Goal: Task Accomplishment & Management: Manage account settings

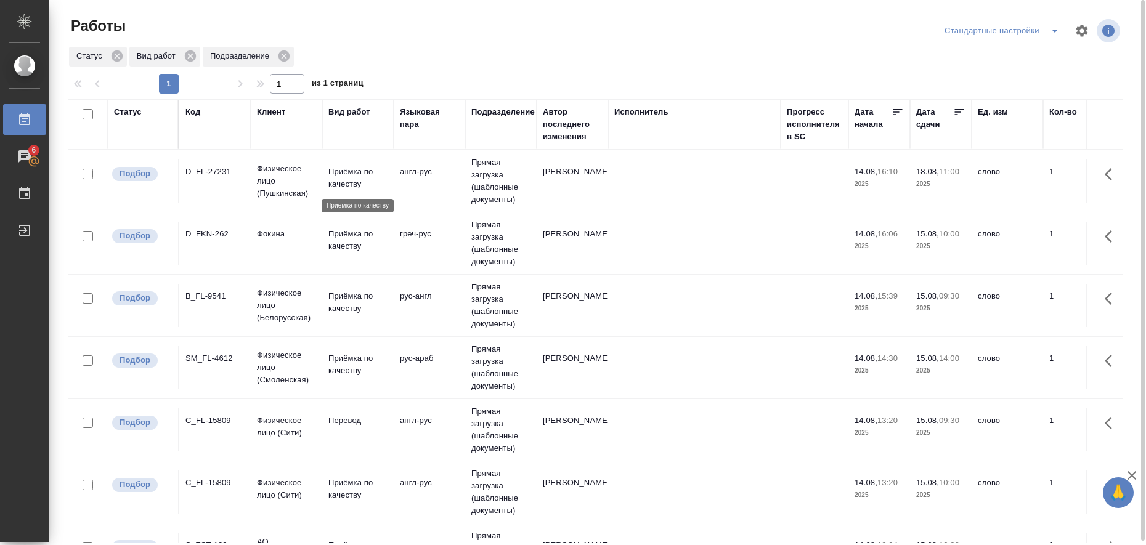
click at [350, 177] on p "Приёмка по качеству" at bounding box center [357, 178] width 59 height 25
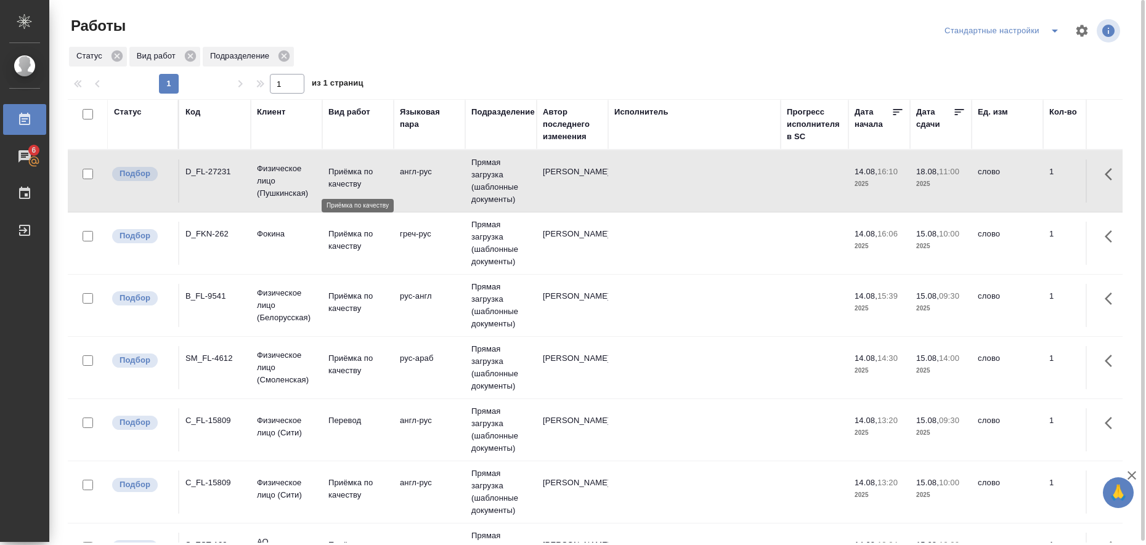
click at [350, 177] on p "Приёмка по качеству" at bounding box center [357, 178] width 59 height 25
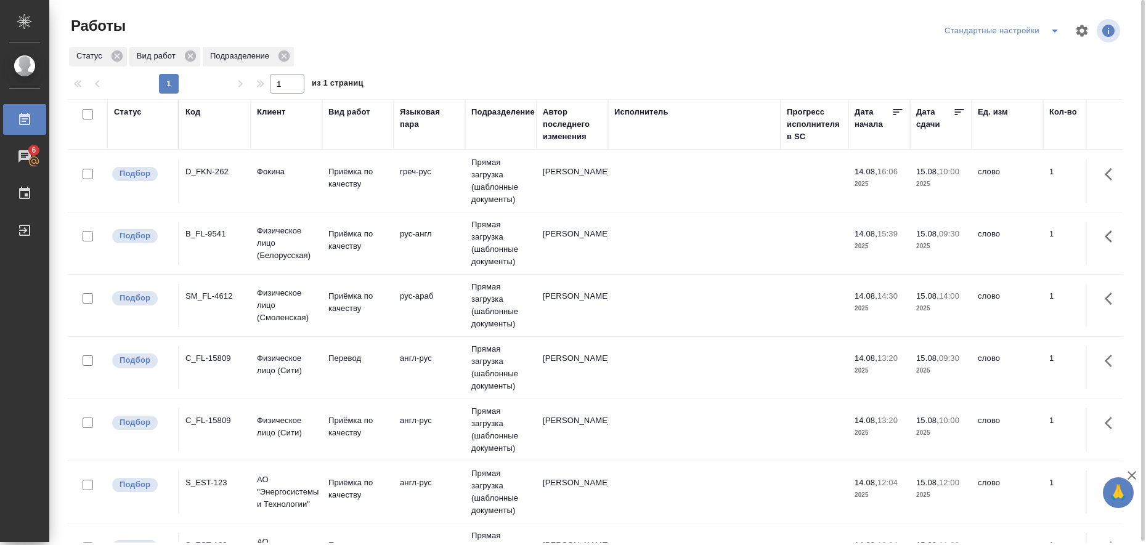
drag, startPoint x: 350, startPoint y: 177, endPoint x: 695, endPoint y: 214, distance: 346.2
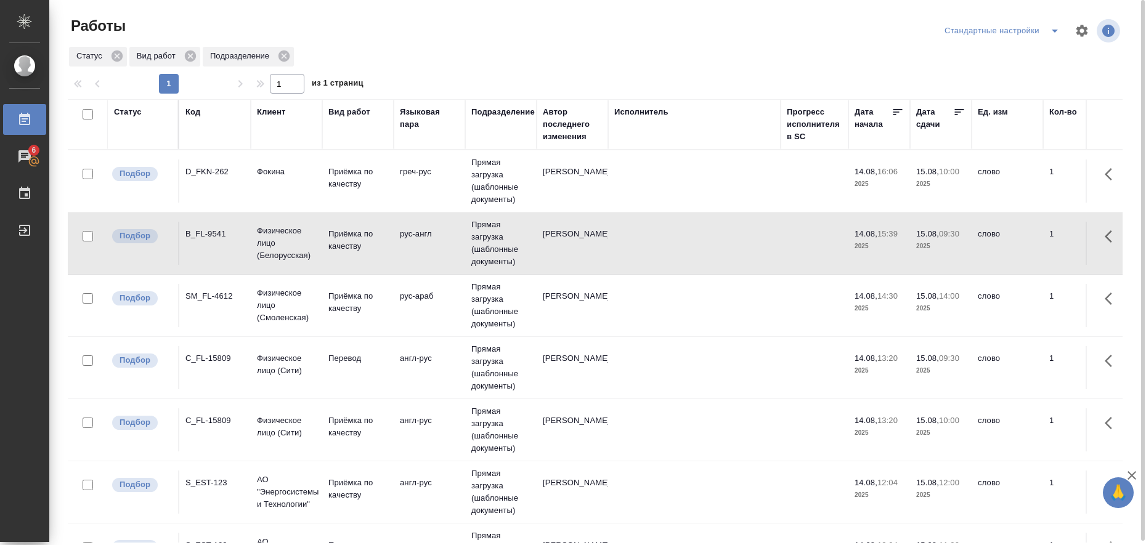
click at [1054, 36] on icon "split button" at bounding box center [1054, 30] width 15 height 15
click at [1038, 49] on li "в работе" at bounding box center [1004, 56] width 126 height 20
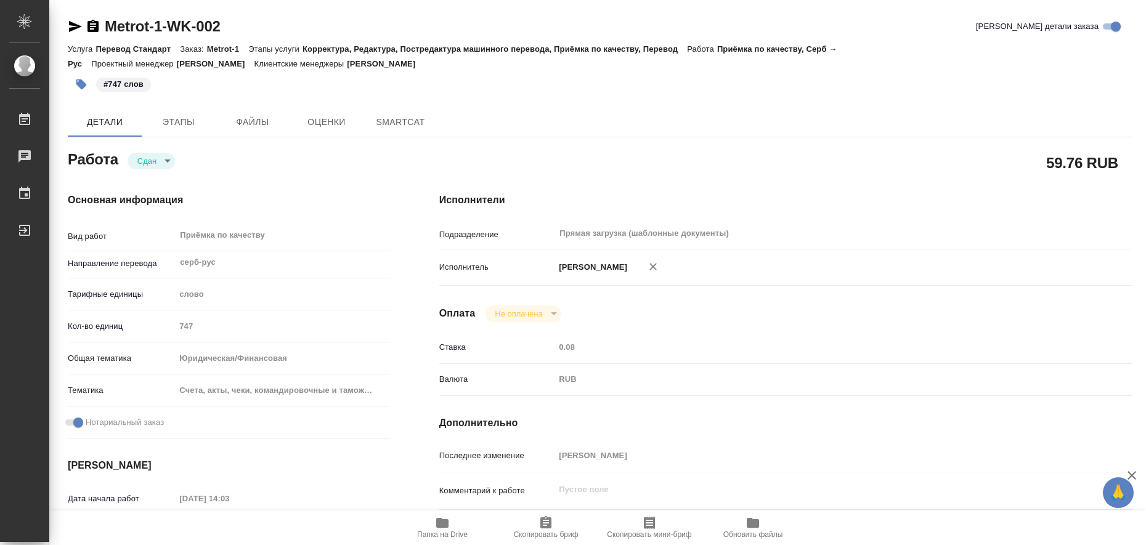
type textarea "x"
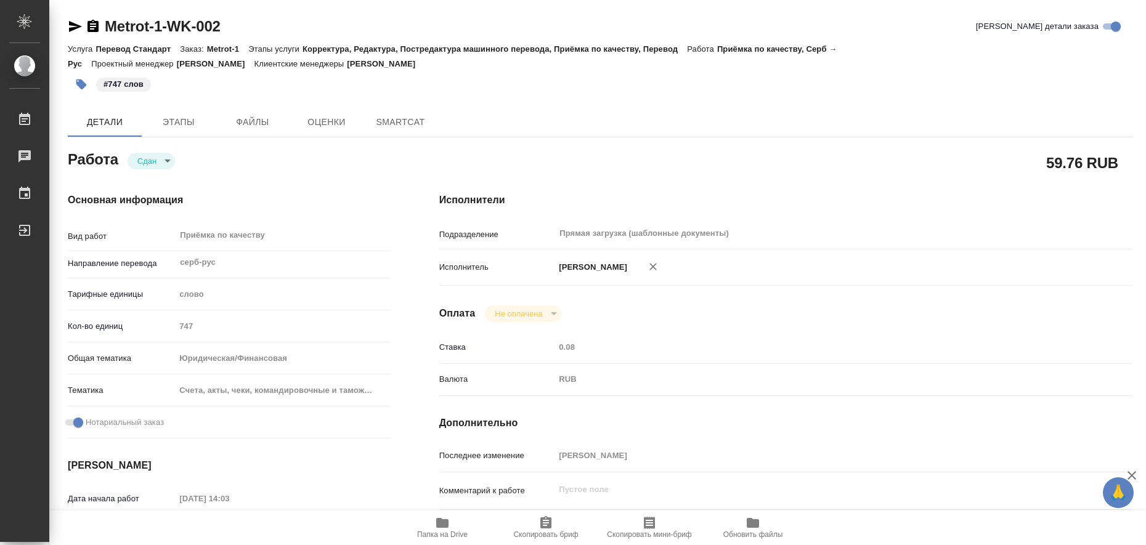
type textarea "x"
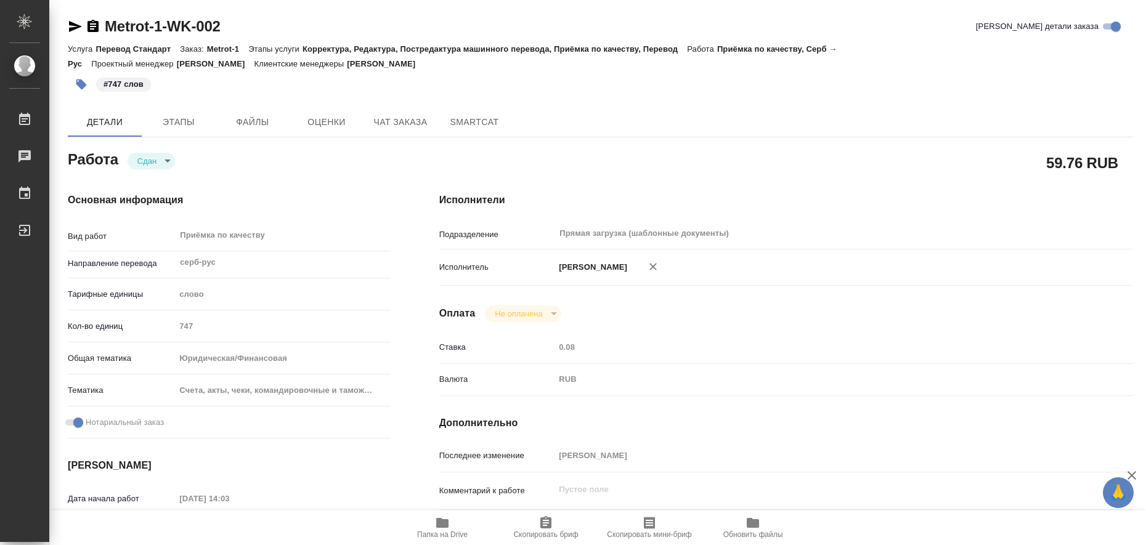
type textarea "x"
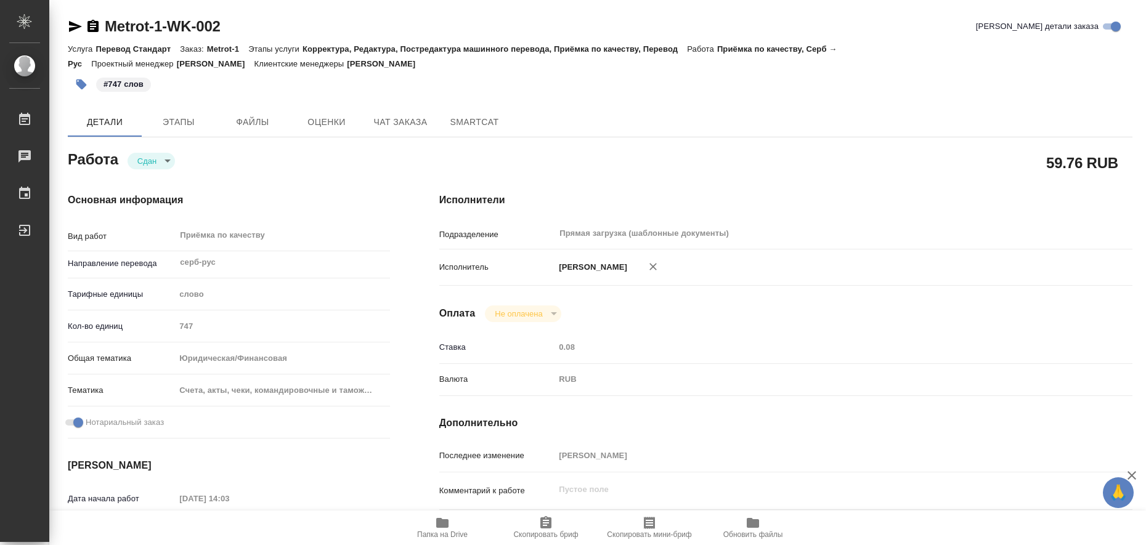
type textarea "x"
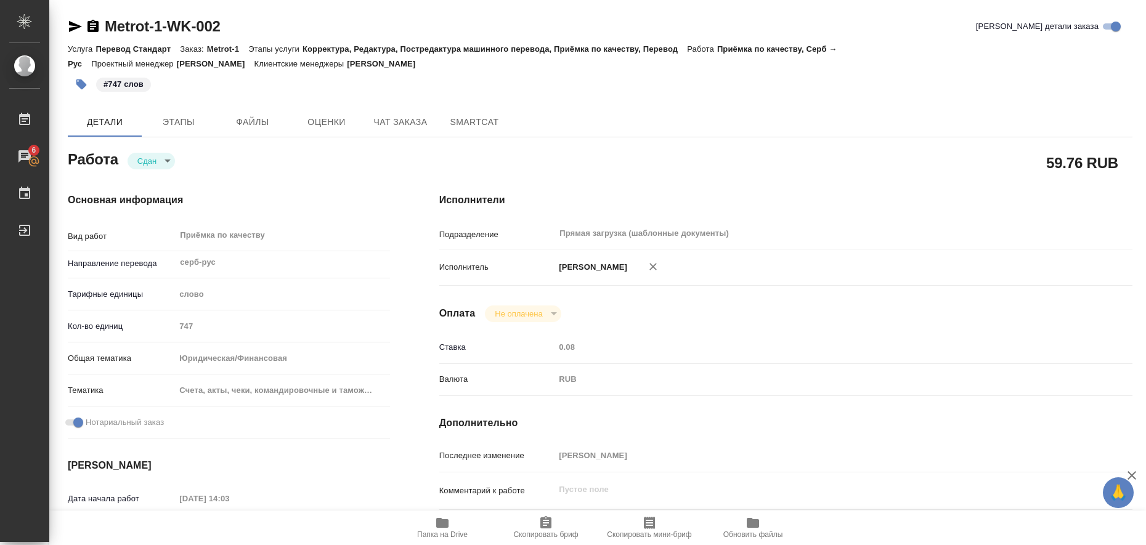
click at [437, 525] on icon "button" at bounding box center [442, 523] width 12 height 10
type textarea "x"
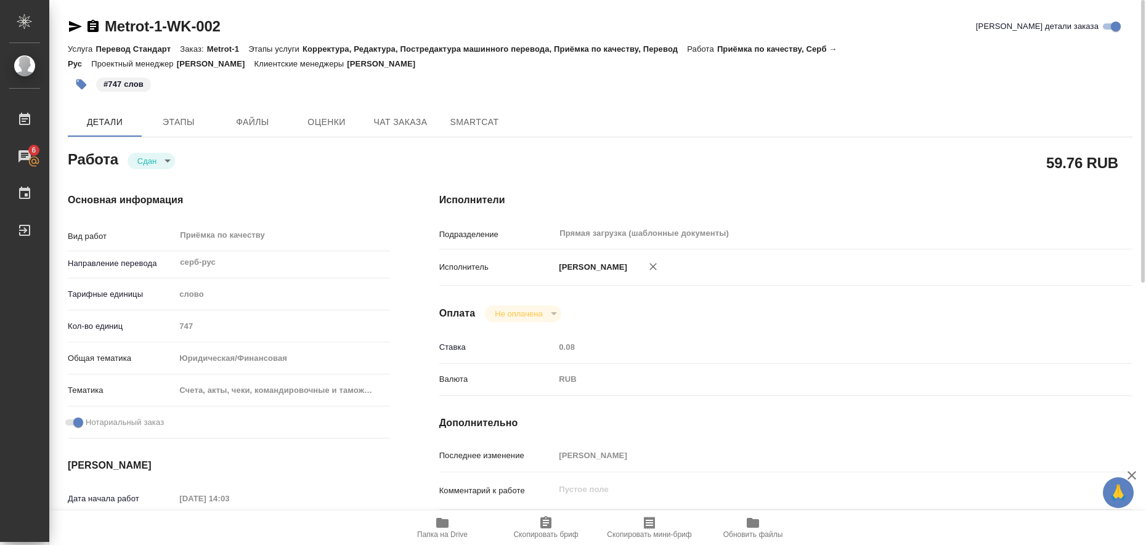
type textarea "x"
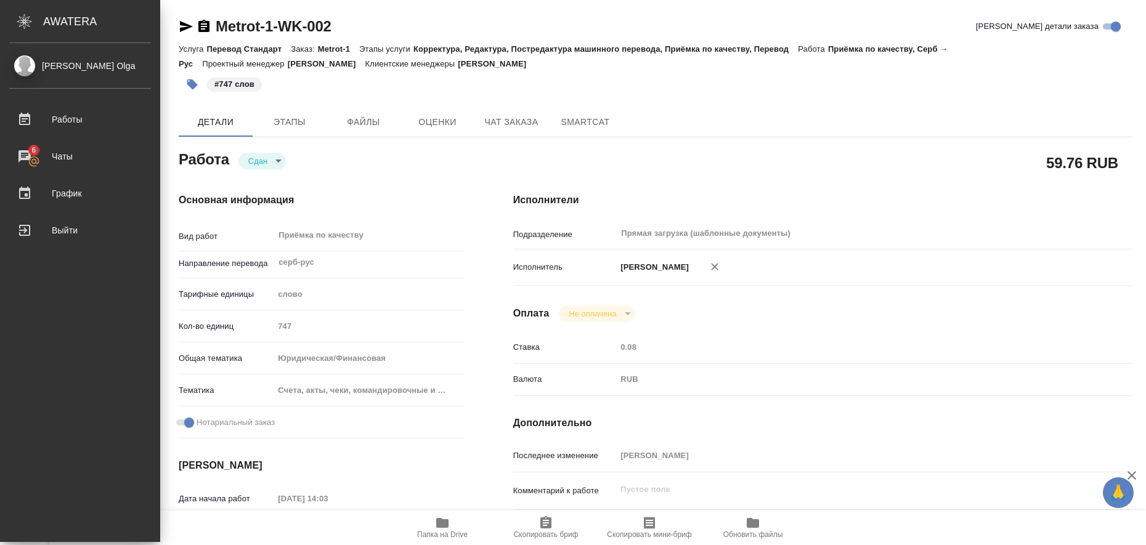
type textarea "x"
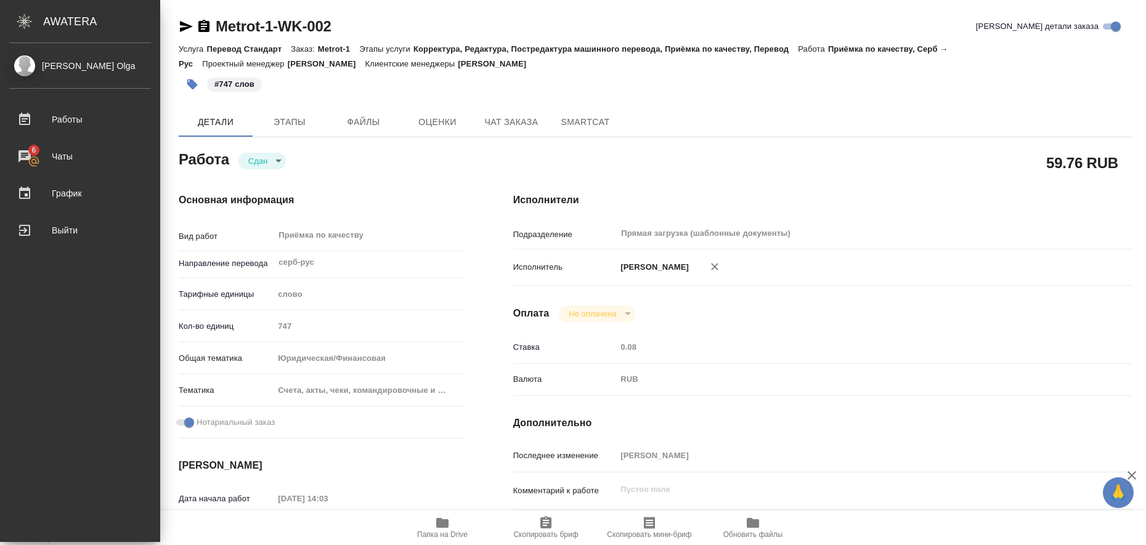
type textarea "x"
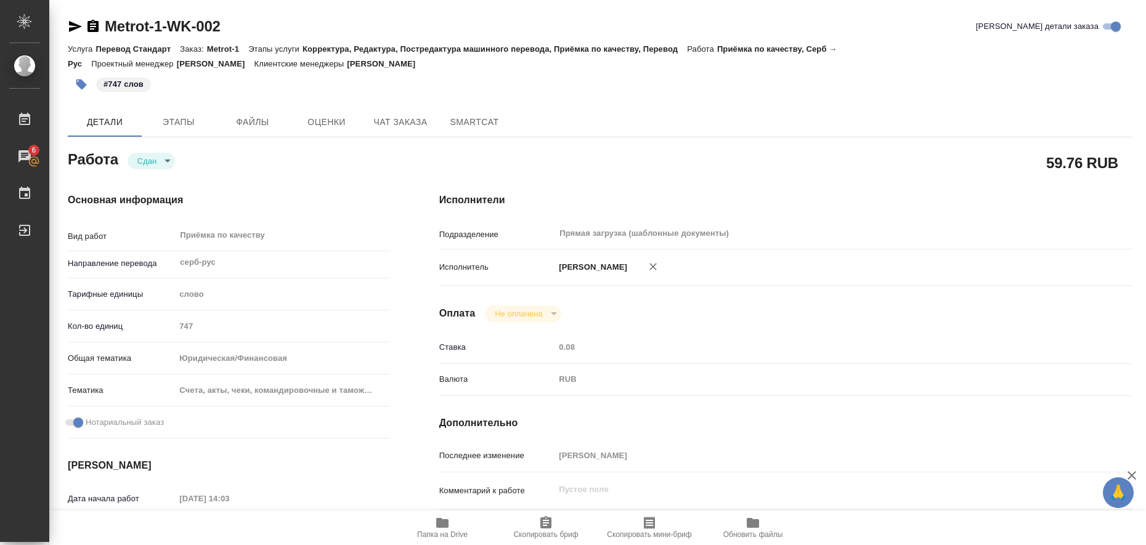
click at [73, 30] on icon "button" at bounding box center [75, 26] width 13 height 11
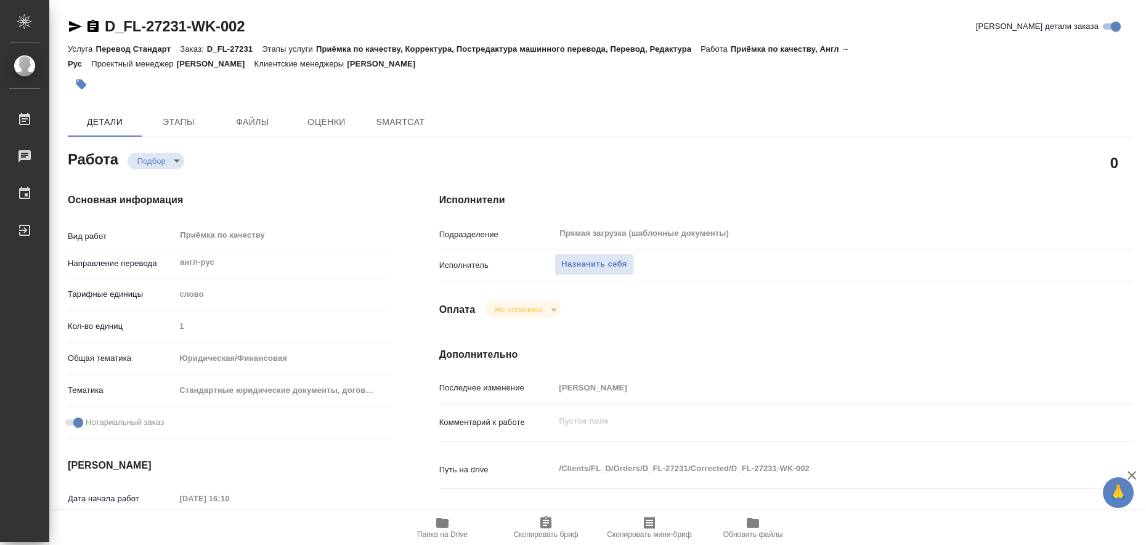
type textarea "x"
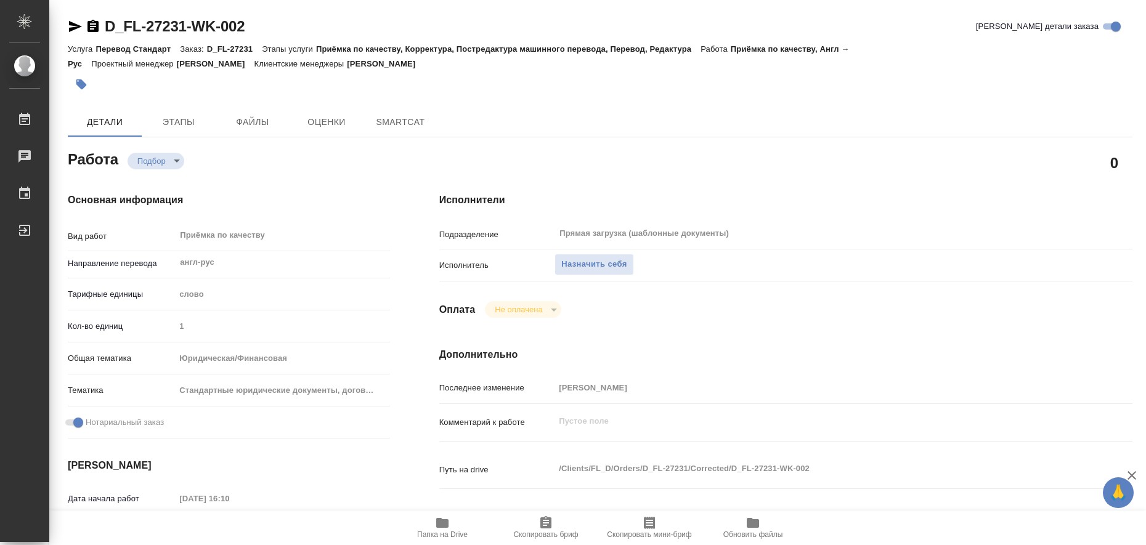
type textarea "x"
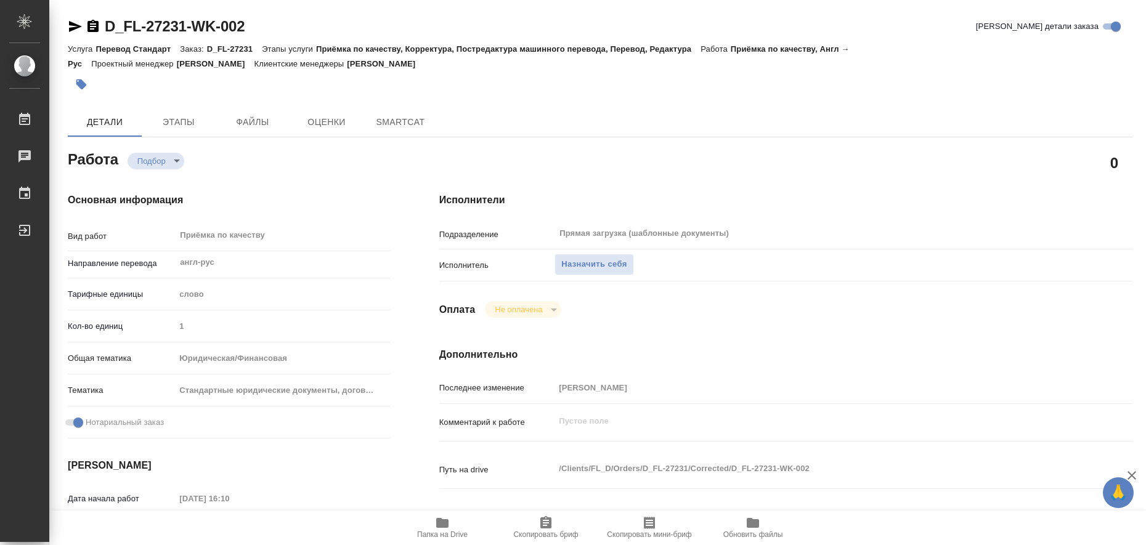
type textarea "x"
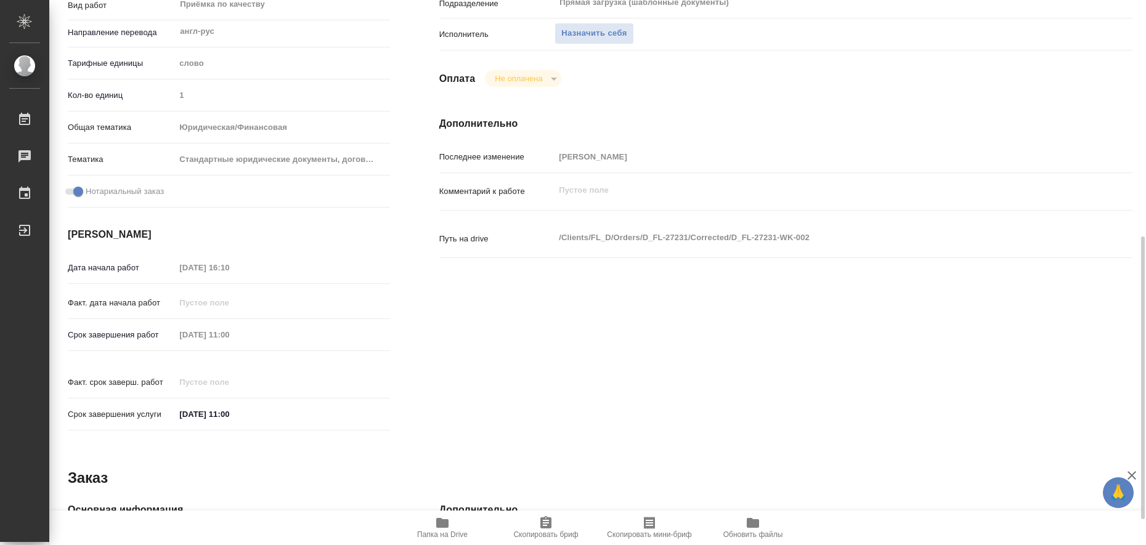
scroll to position [308, 0]
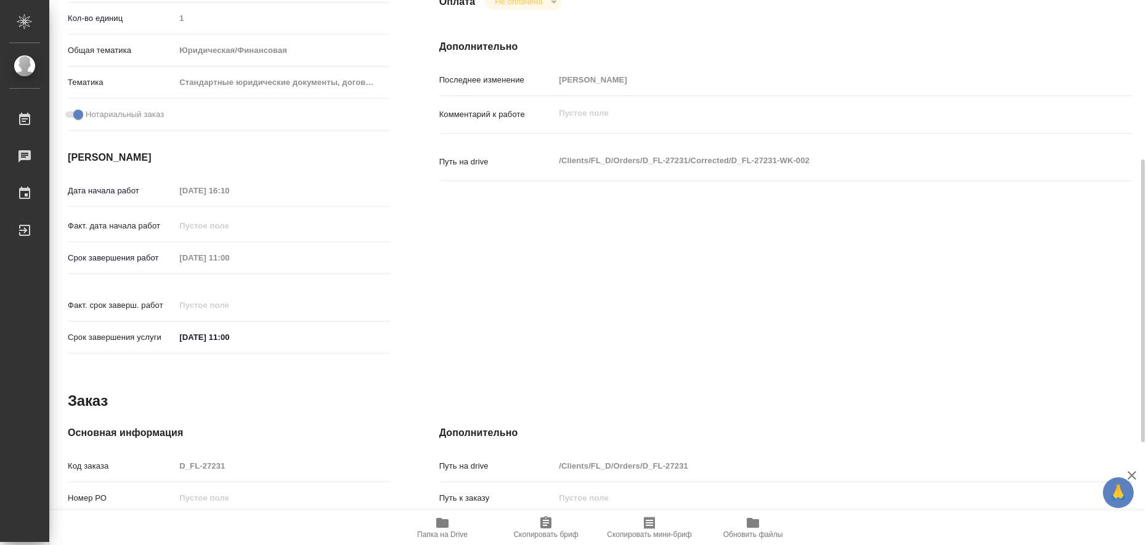
type textarea "x"
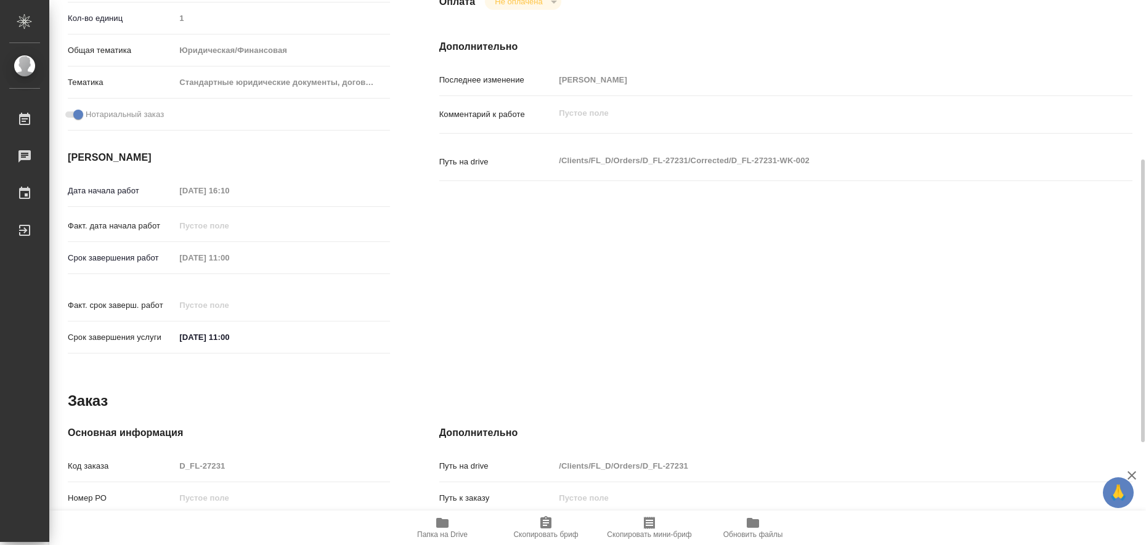
type textarea "x"
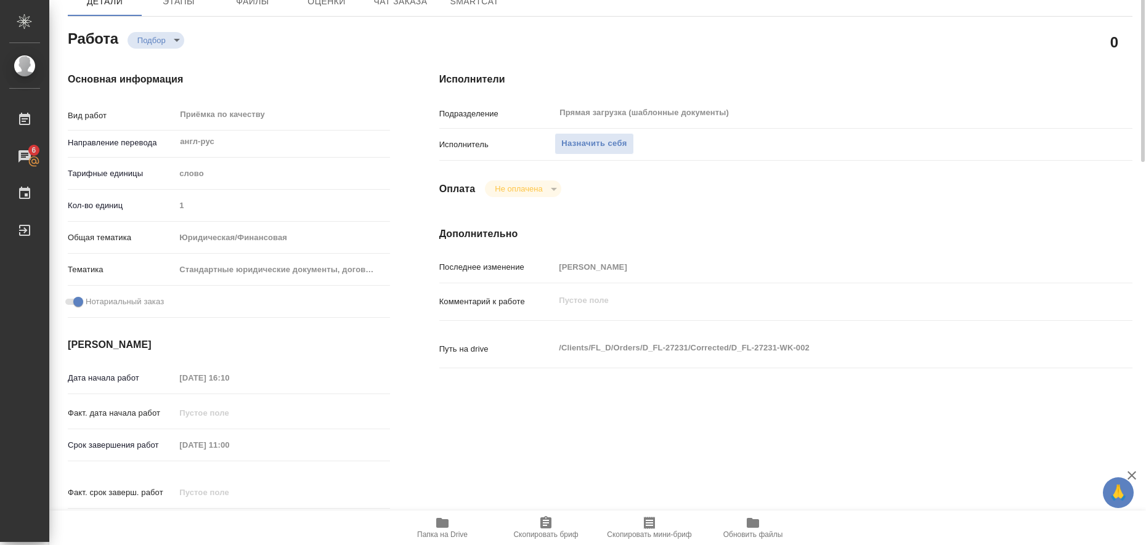
scroll to position [0, 0]
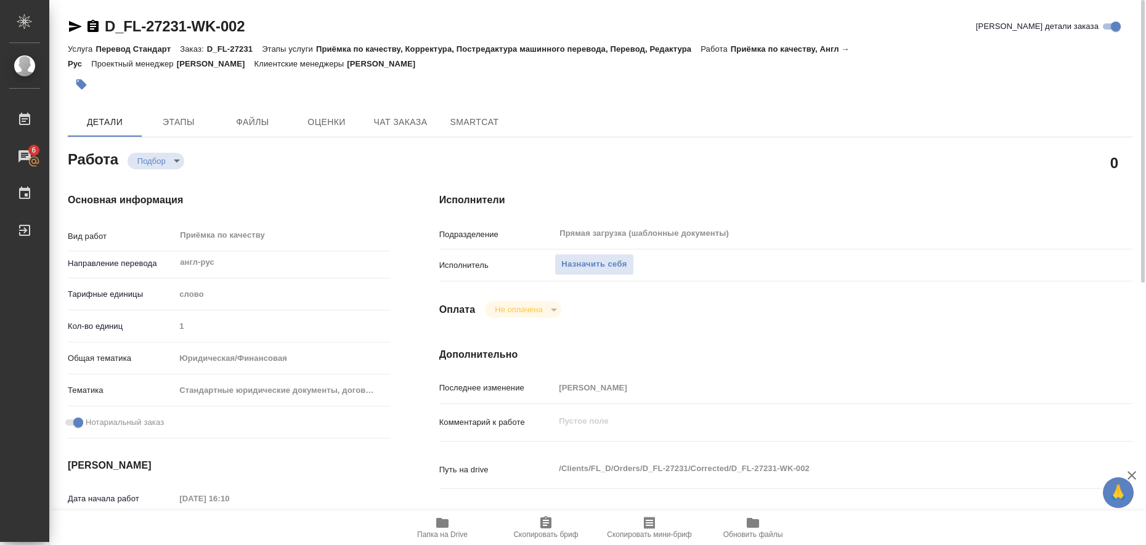
type textarea "x"
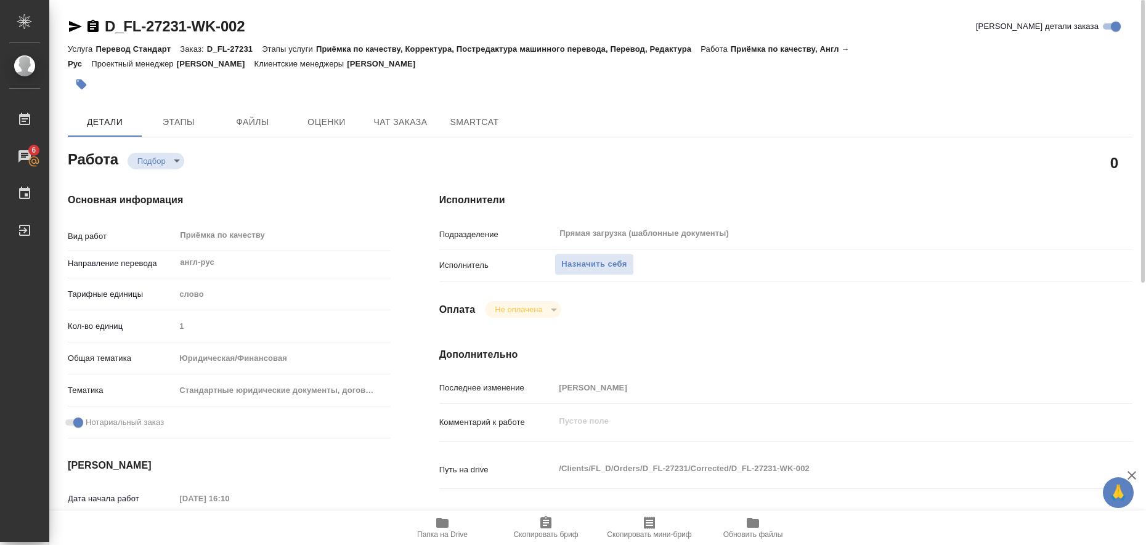
type textarea "x"
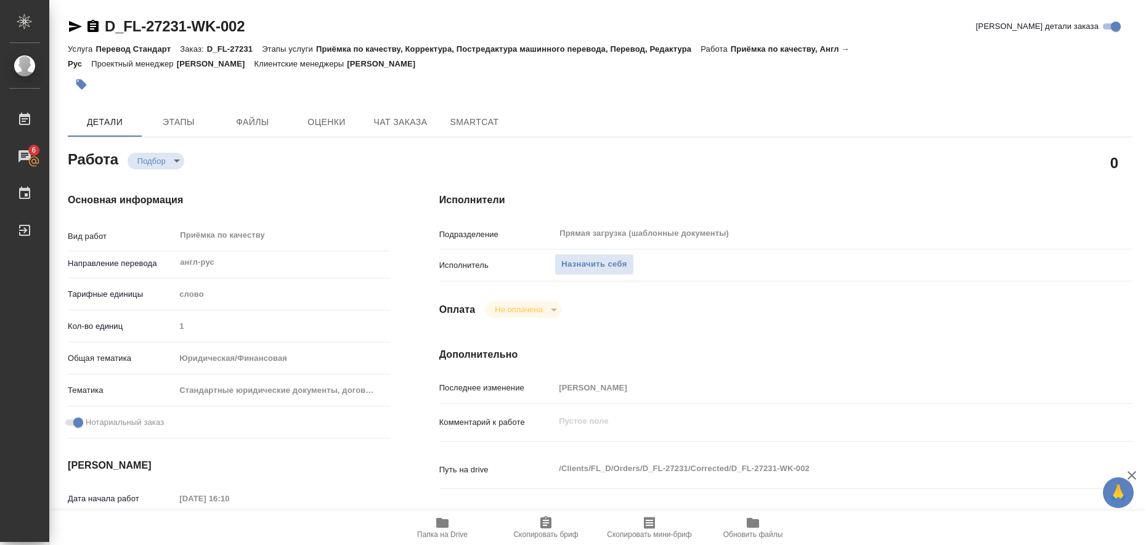
click at [446, 522] on icon "button" at bounding box center [442, 523] width 12 height 10
click at [593, 268] on span "Назначить себя" at bounding box center [593, 264] width 65 height 14
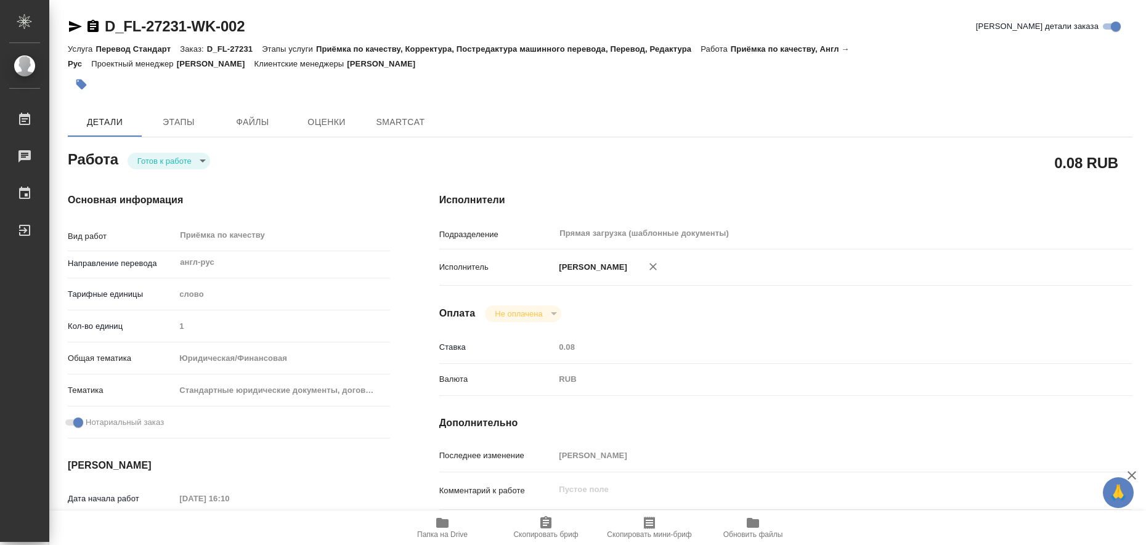
type textarea "x"
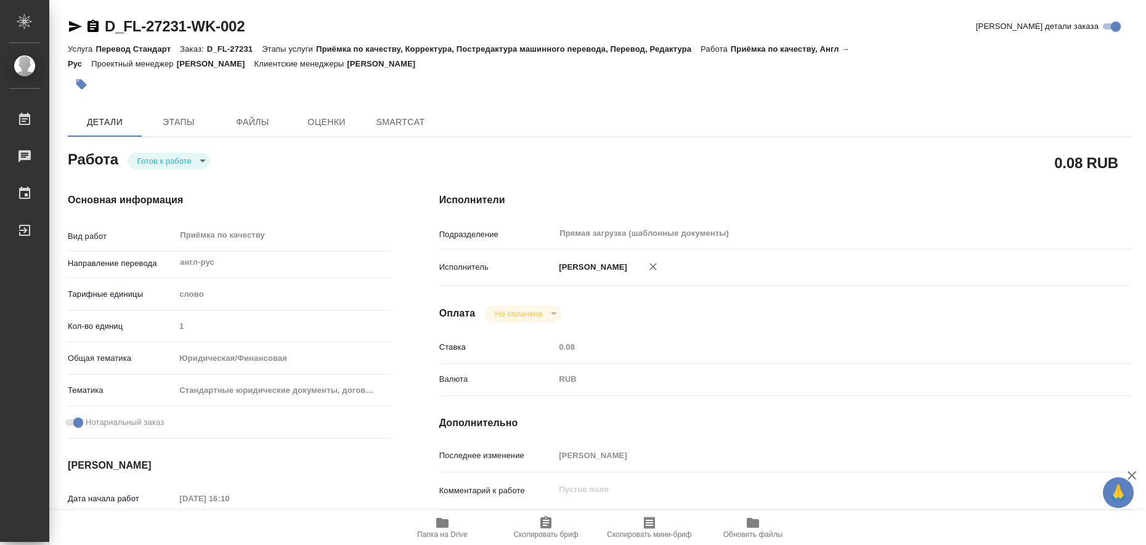
type textarea "x"
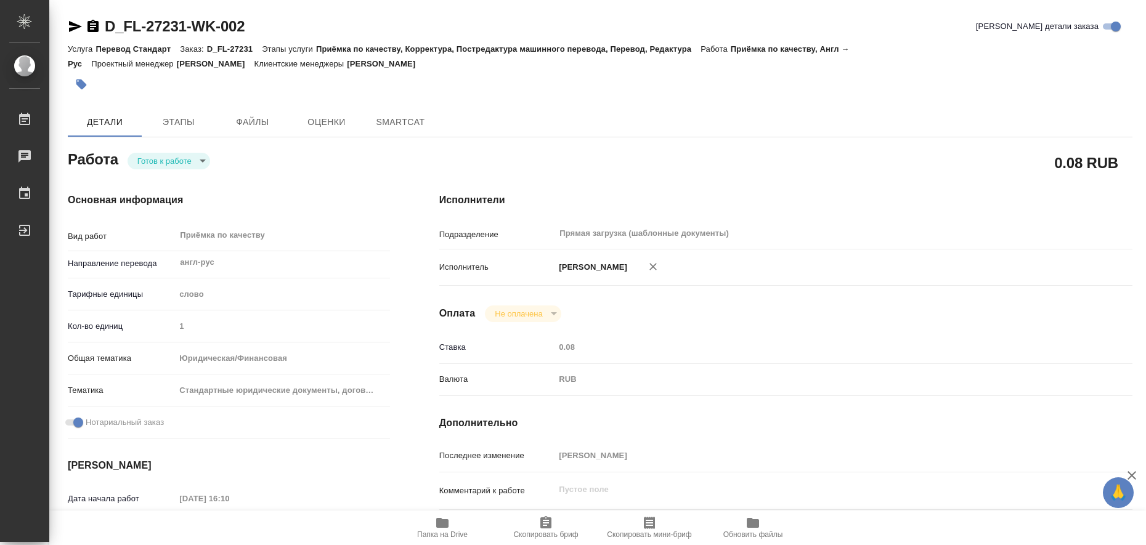
type textarea "x"
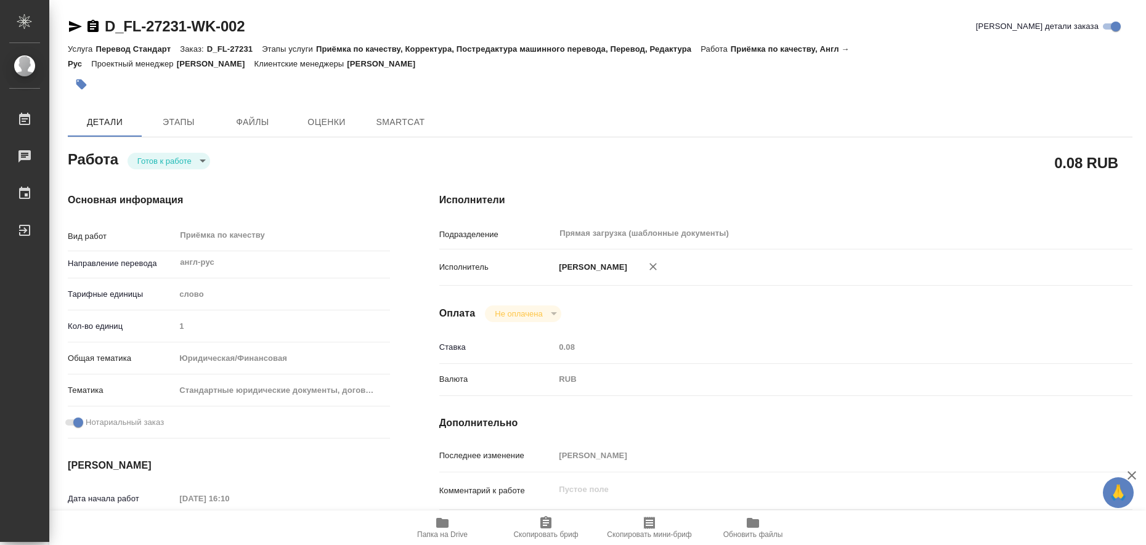
type textarea "x"
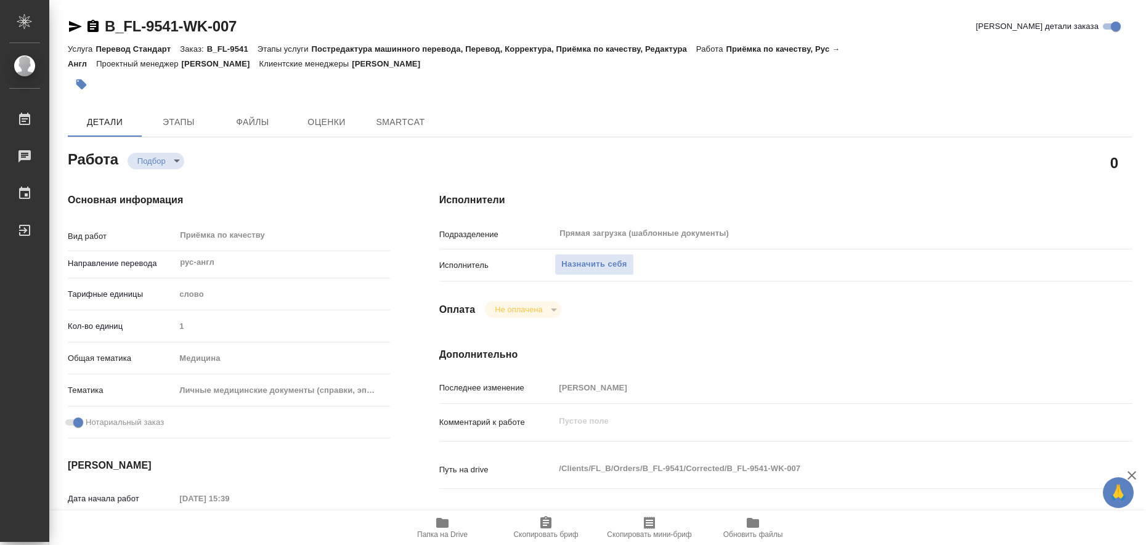
type textarea "x"
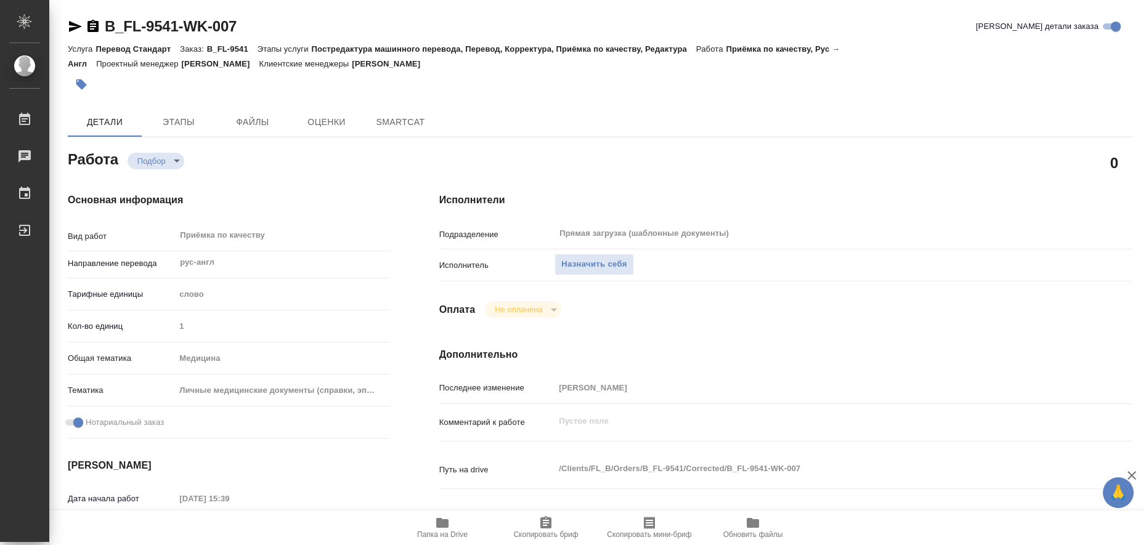
type textarea "x"
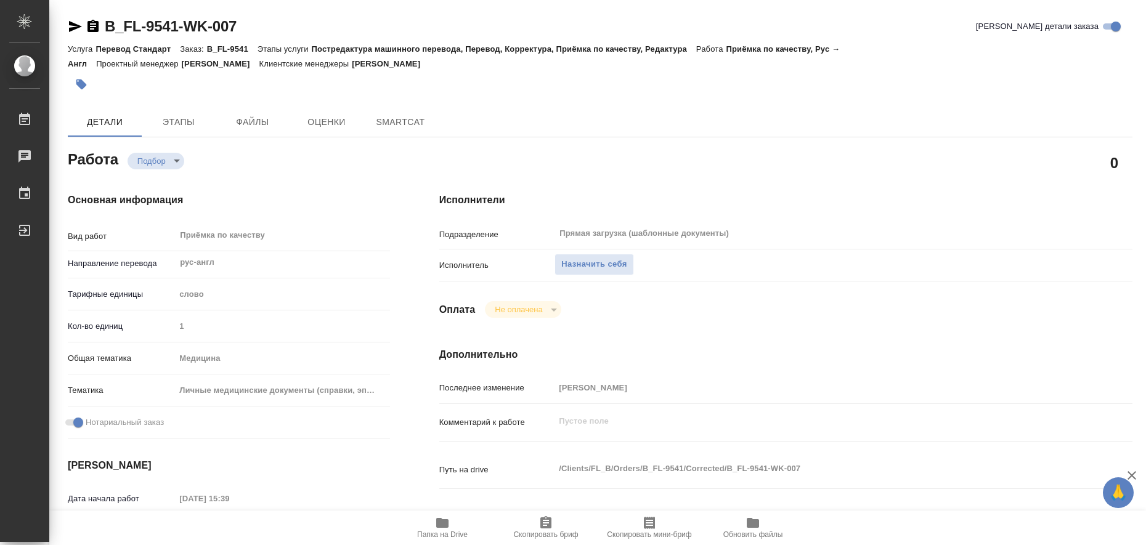
type textarea "x"
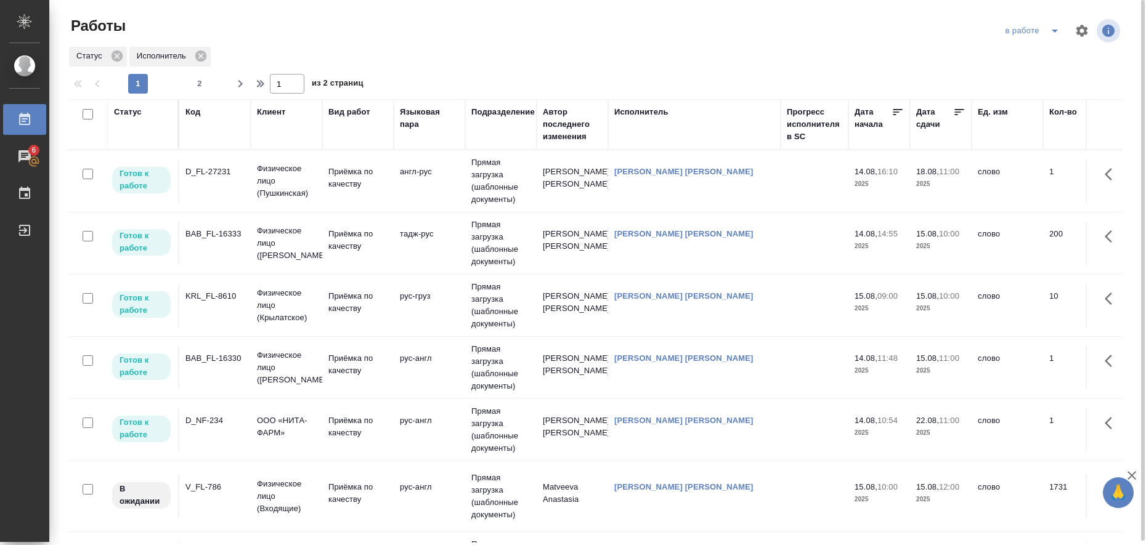
click at [422, 203] on td "тадж-рус" at bounding box center [429, 181] width 71 height 43
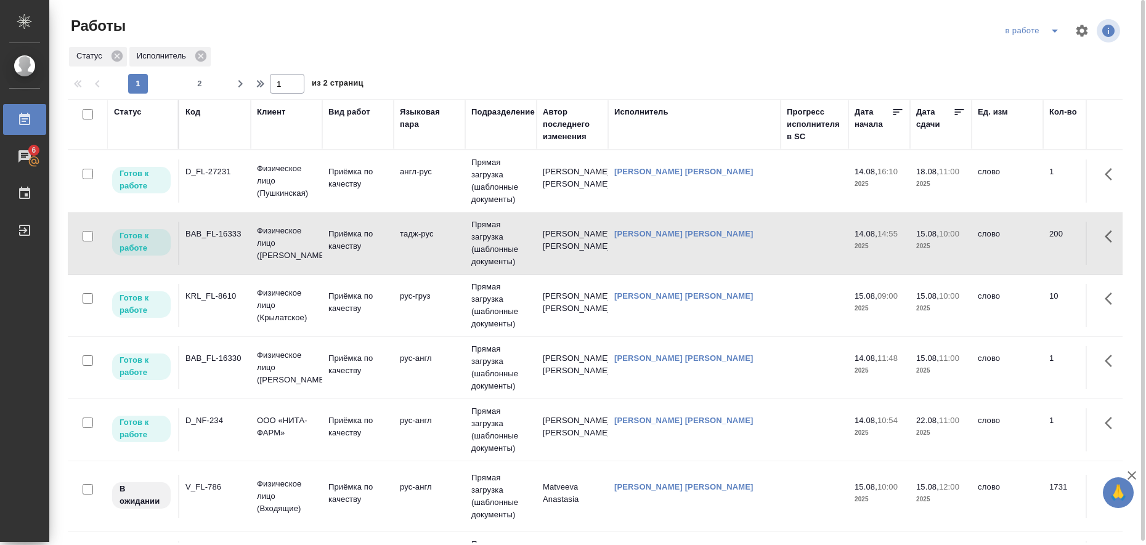
click at [396, 203] on td "рус-груз" at bounding box center [429, 181] width 71 height 43
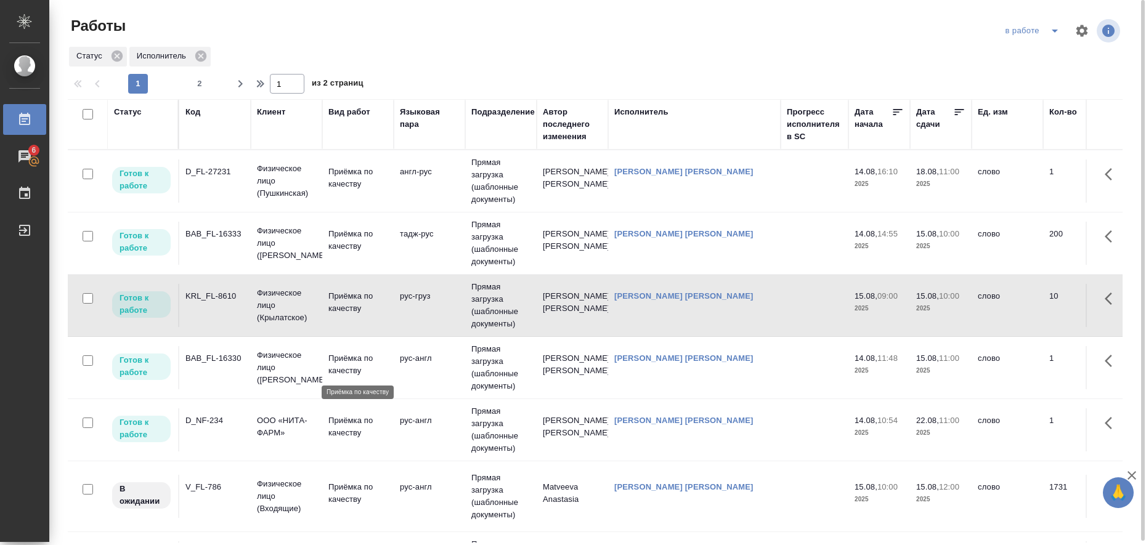
click at [349, 361] on p "Приёмка по качеству" at bounding box center [357, 364] width 59 height 25
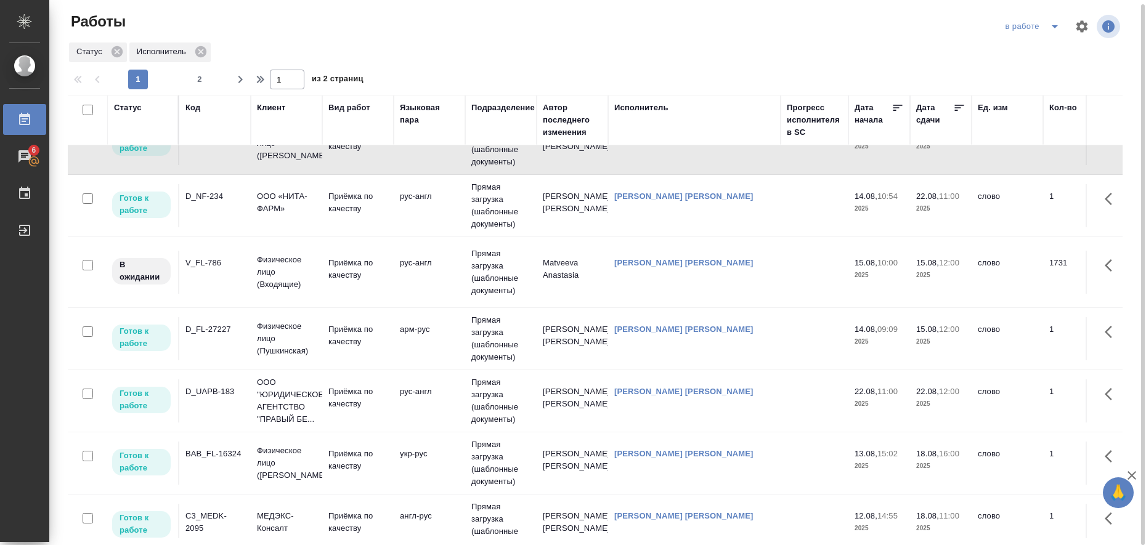
scroll to position [231, 0]
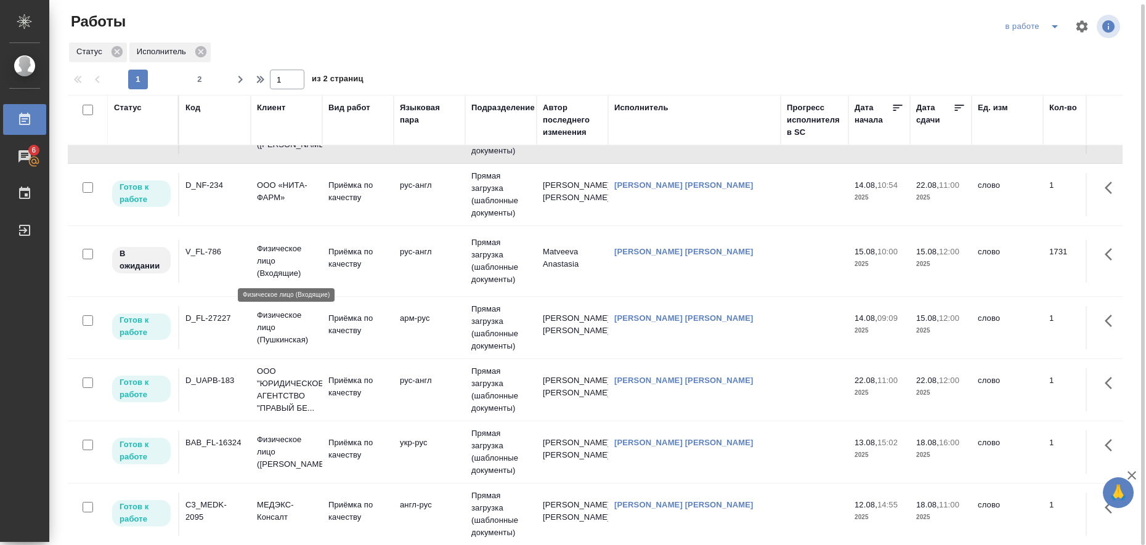
click at [275, 259] on p "Физическое лицо (Входящие)" at bounding box center [286, 261] width 59 height 37
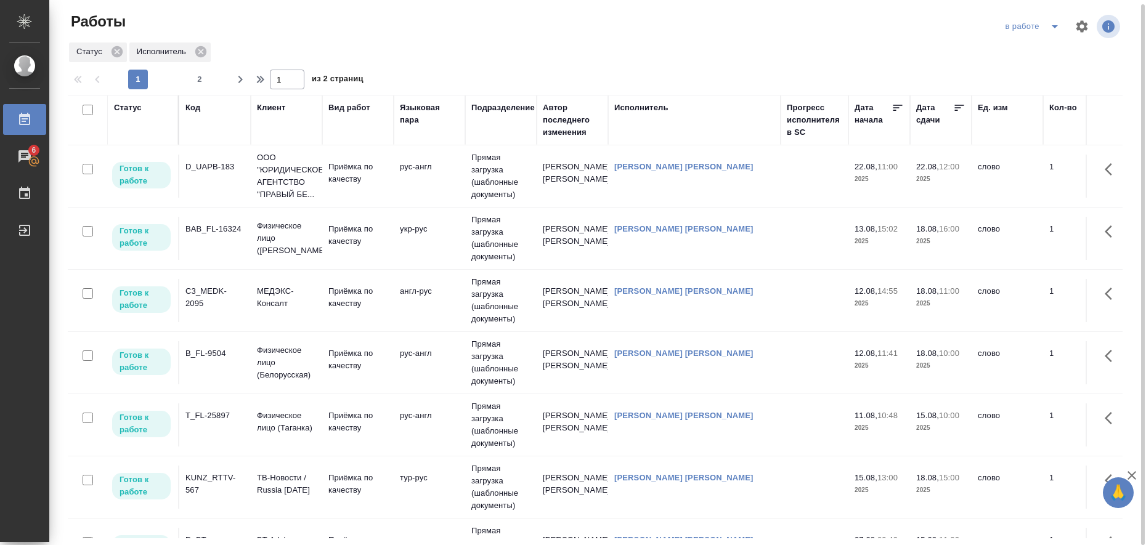
scroll to position [462, 0]
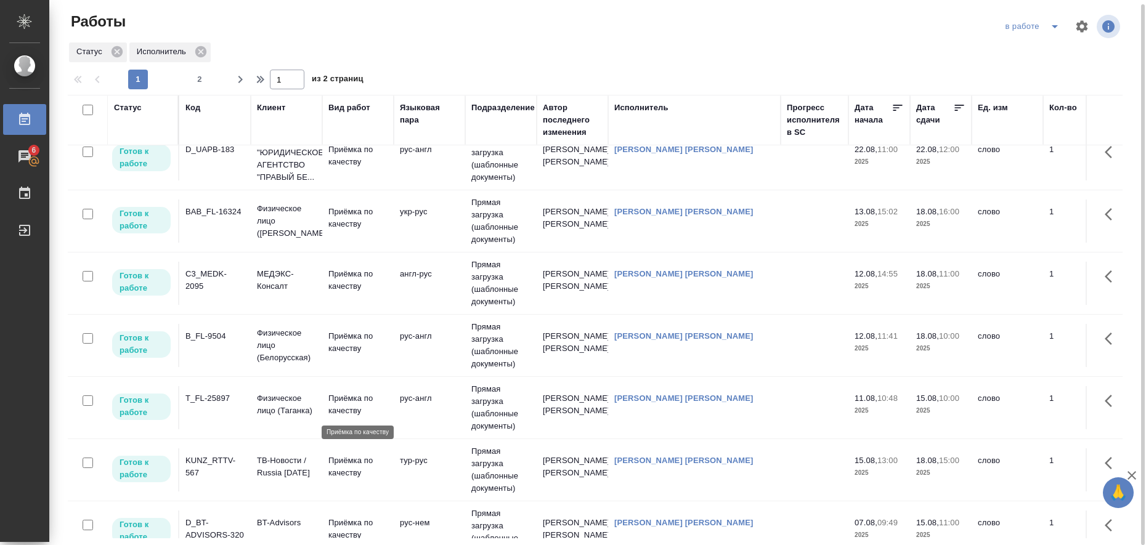
click at [346, 411] on p "Приёмка по качеству" at bounding box center [357, 404] width 59 height 25
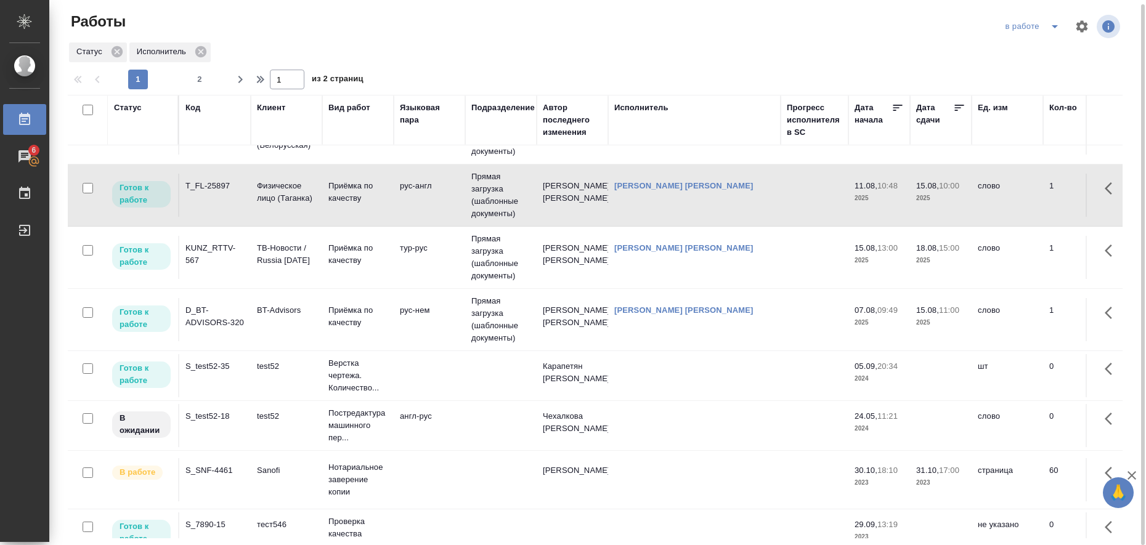
scroll to position [693, 0]
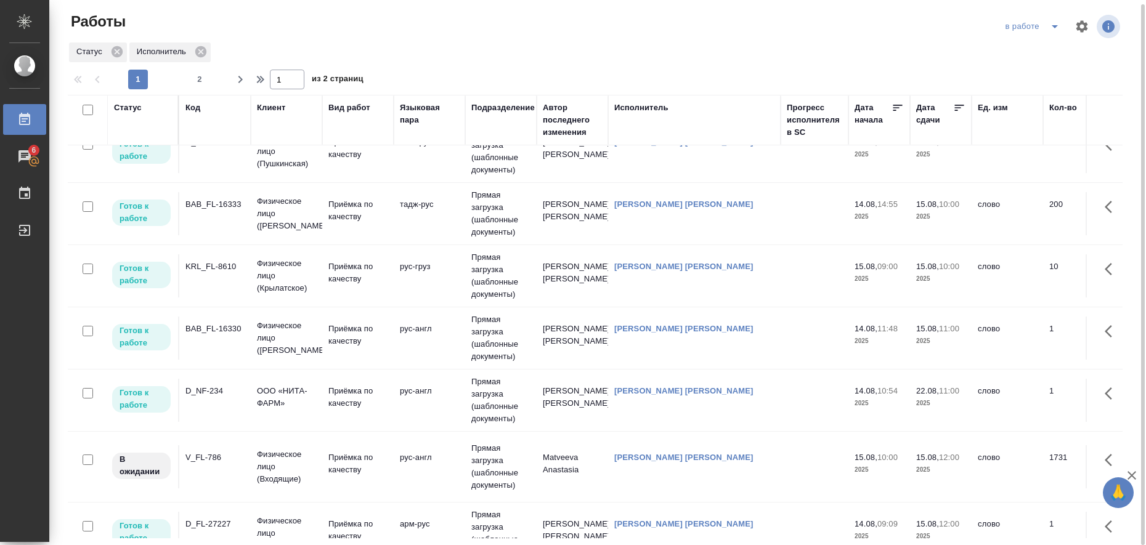
scroll to position [0, 0]
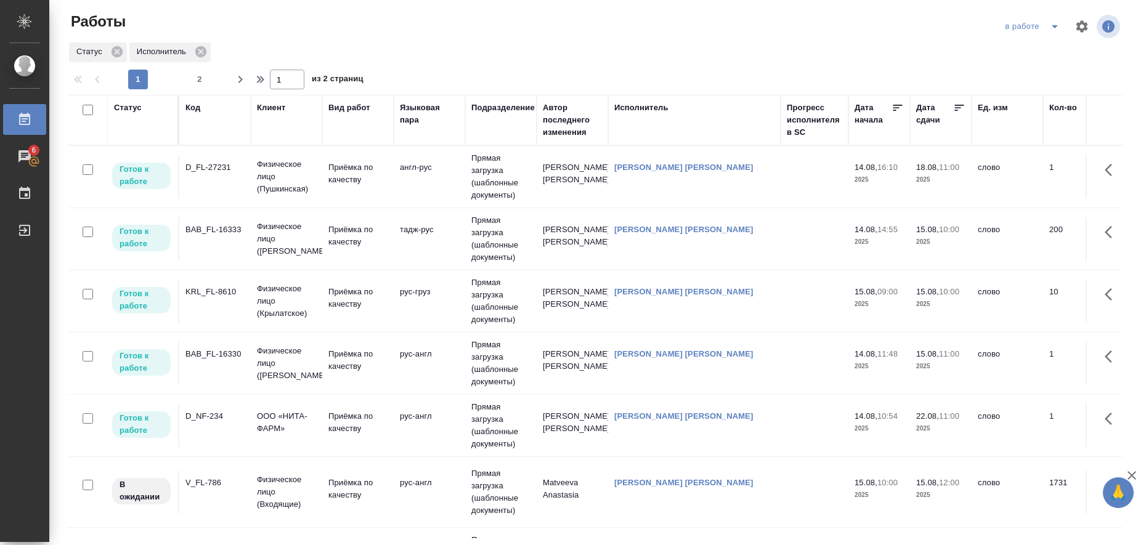
click at [1047, 30] on icon "split button" at bounding box center [1054, 26] width 15 height 15
click at [1017, 51] on li "Стандартные настройки" at bounding box center [1022, 51] width 118 height 20
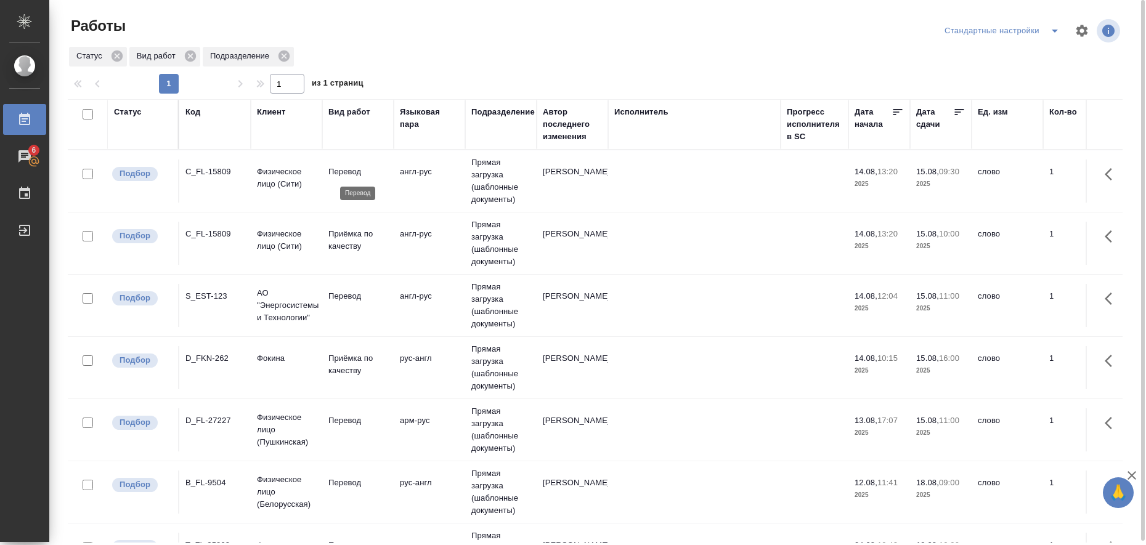
click at [329, 176] on p "Перевод" at bounding box center [357, 172] width 59 height 12
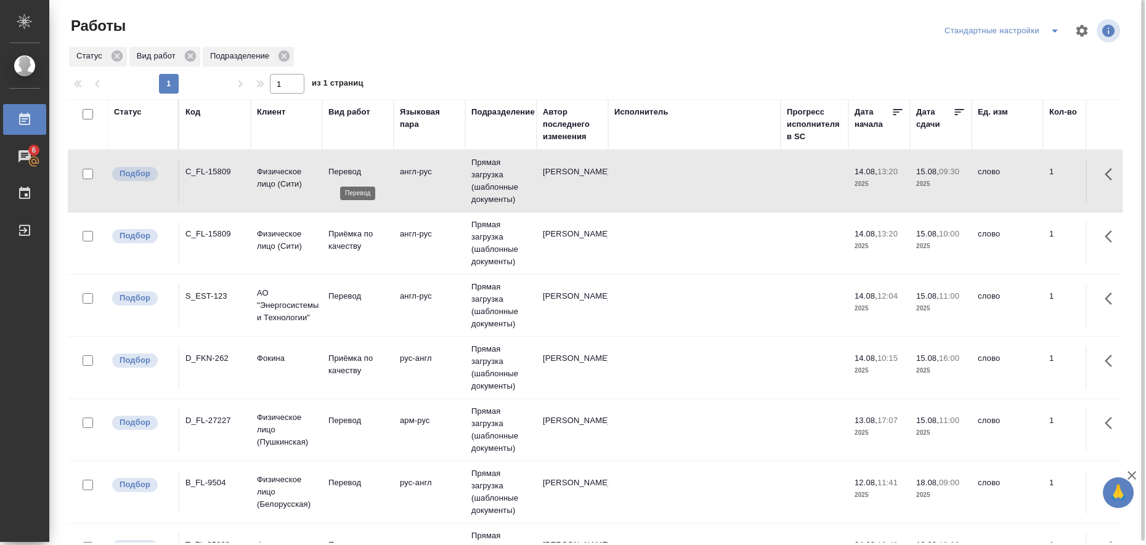
click at [329, 176] on p "Перевод" at bounding box center [357, 172] width 59 height 12
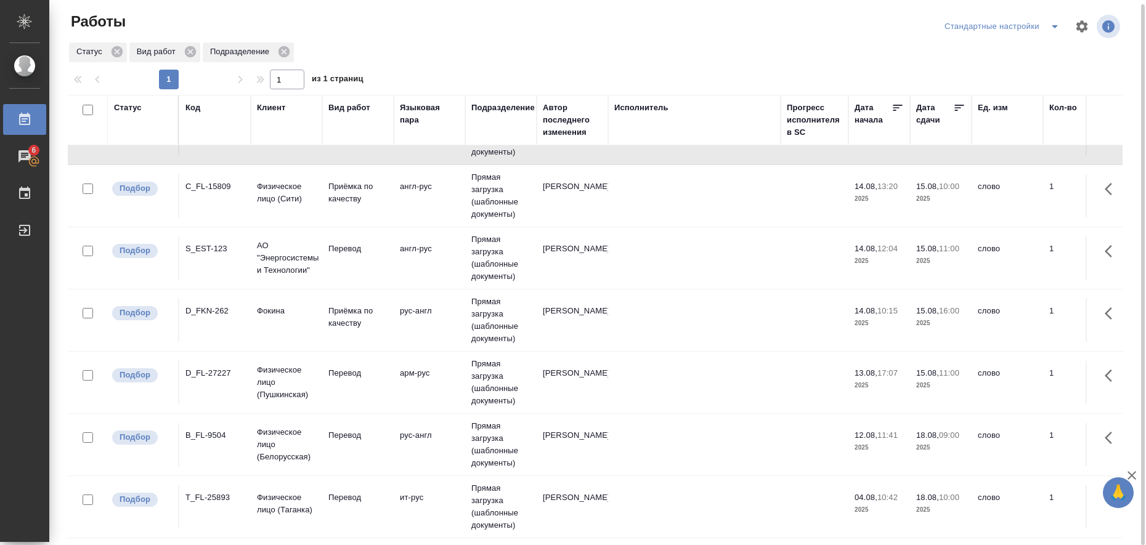
scroll to position [55, 0]
click at [330, 429] on p "Перевод" at bounding box center [357, 435] width 59 height 12
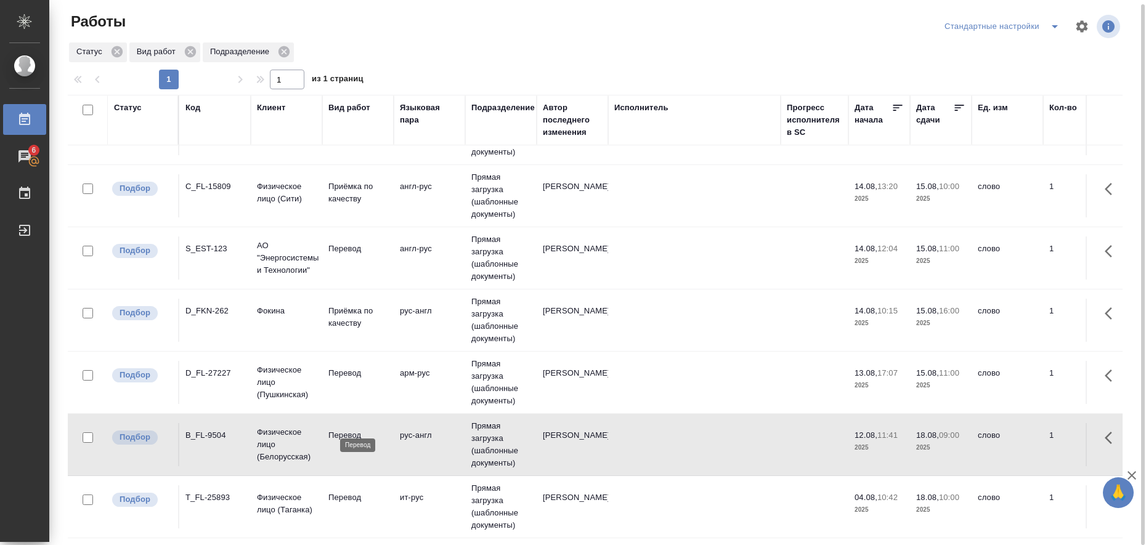
click at [330, 429] on p "Перевод" at bounding box center [357, 435] width 59 height 12
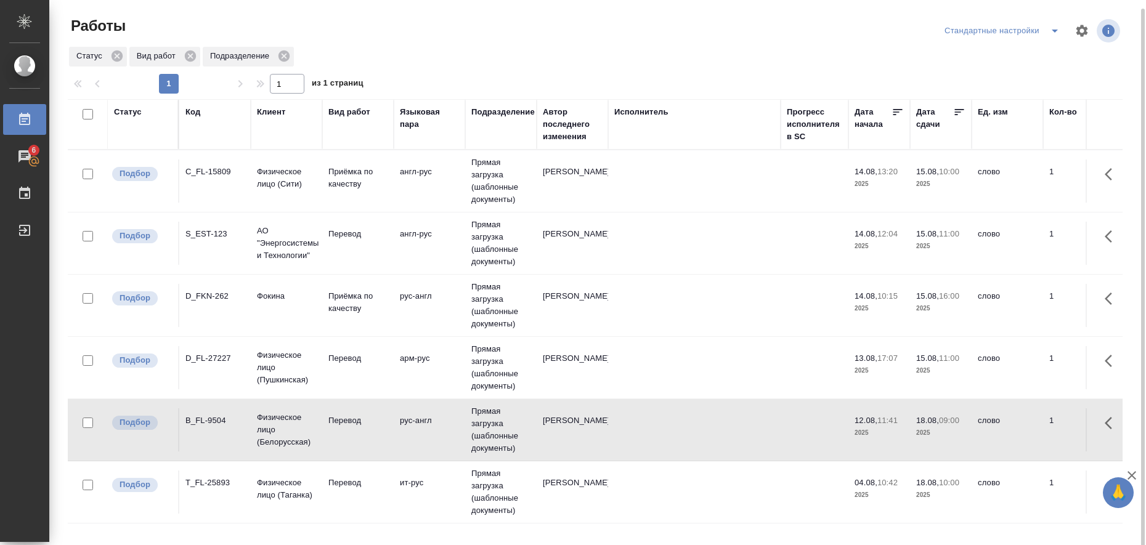
scroll to position [4, 0]
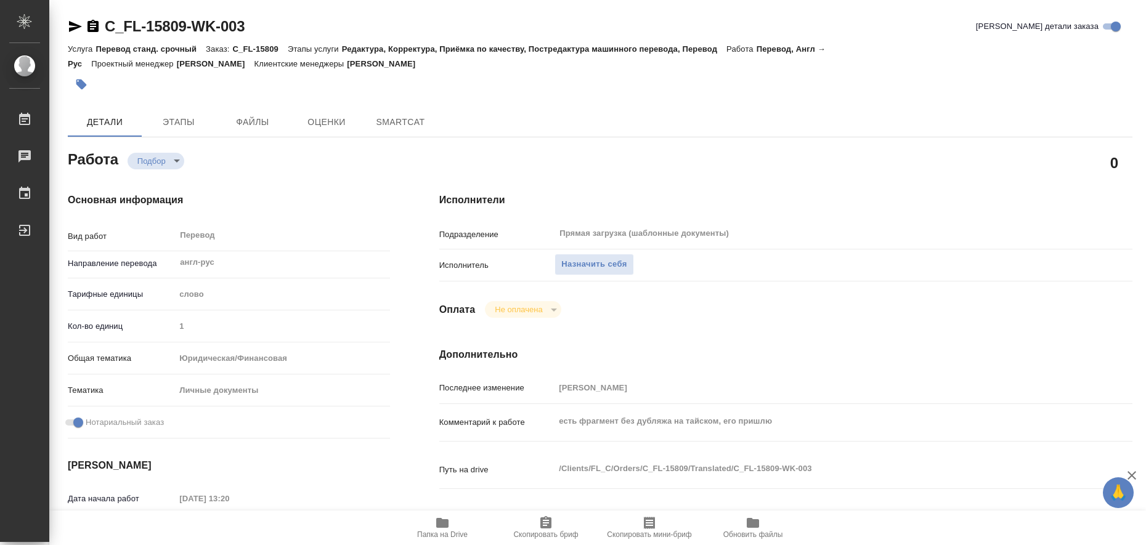
type textarea "x"
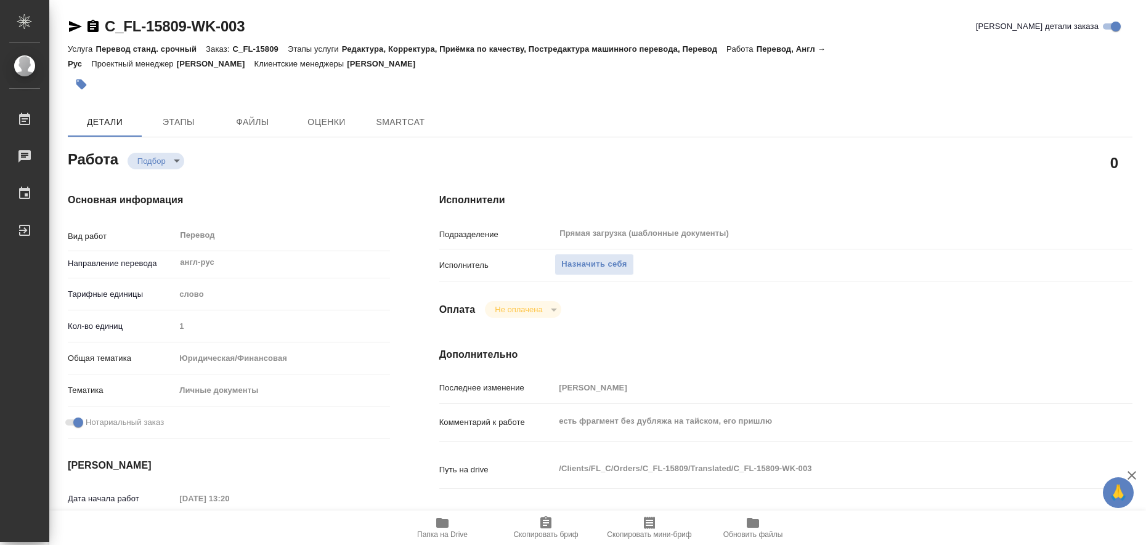
type textarea "x"
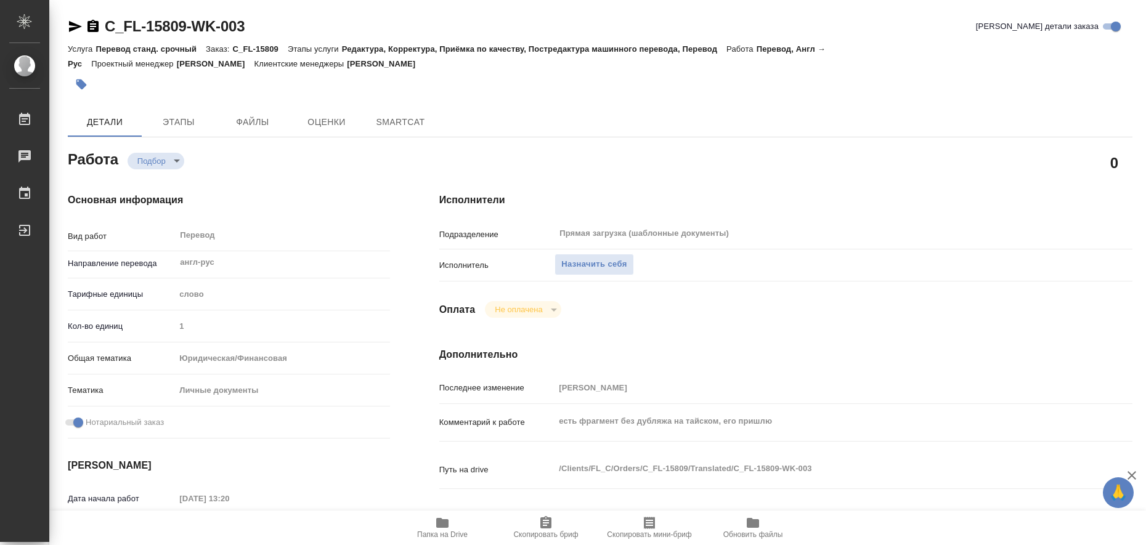
type textarea "x"
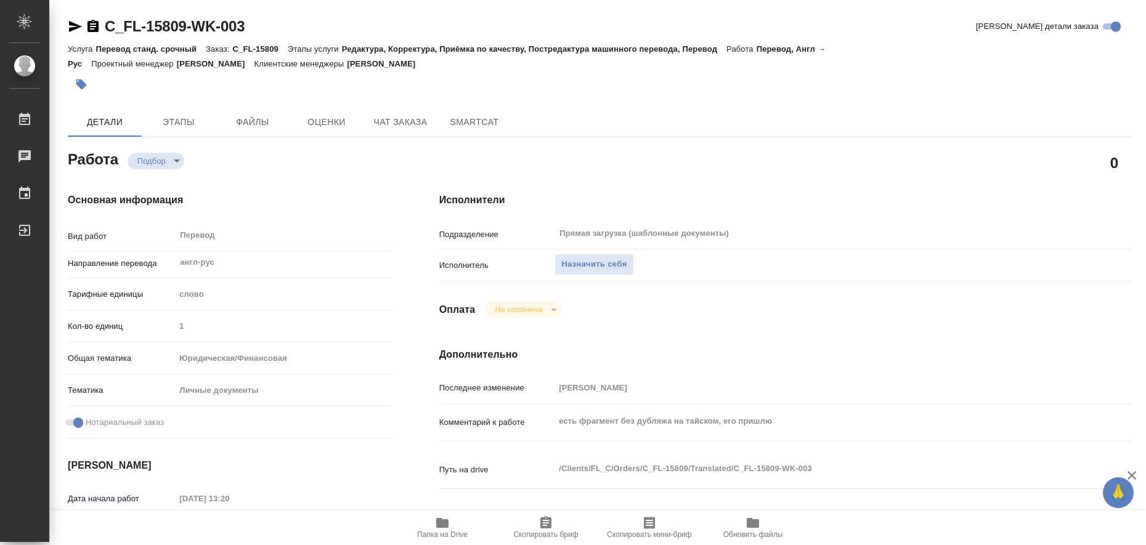
type textarea "x"
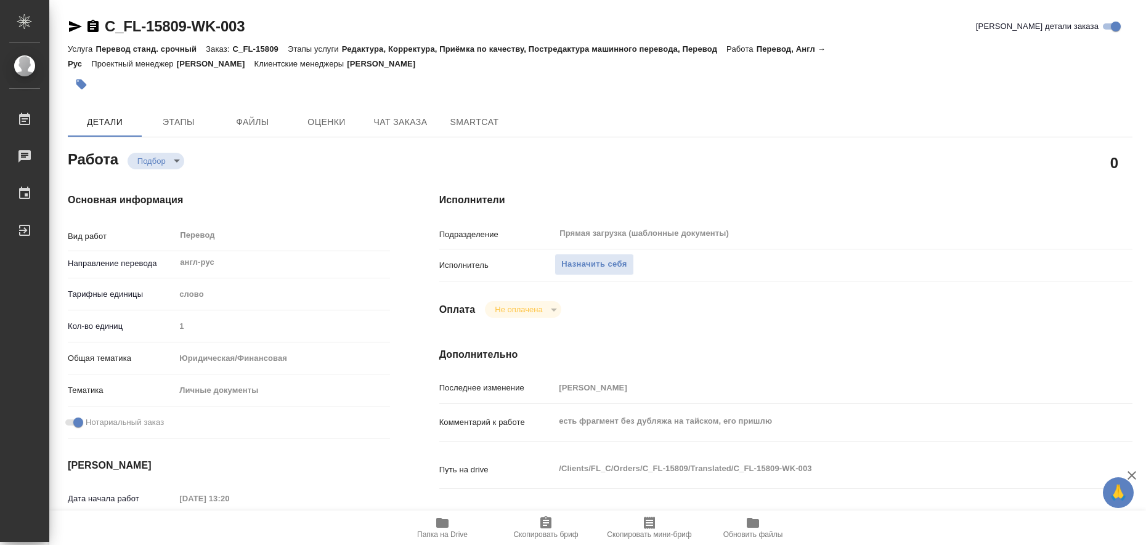
type textarea "x"
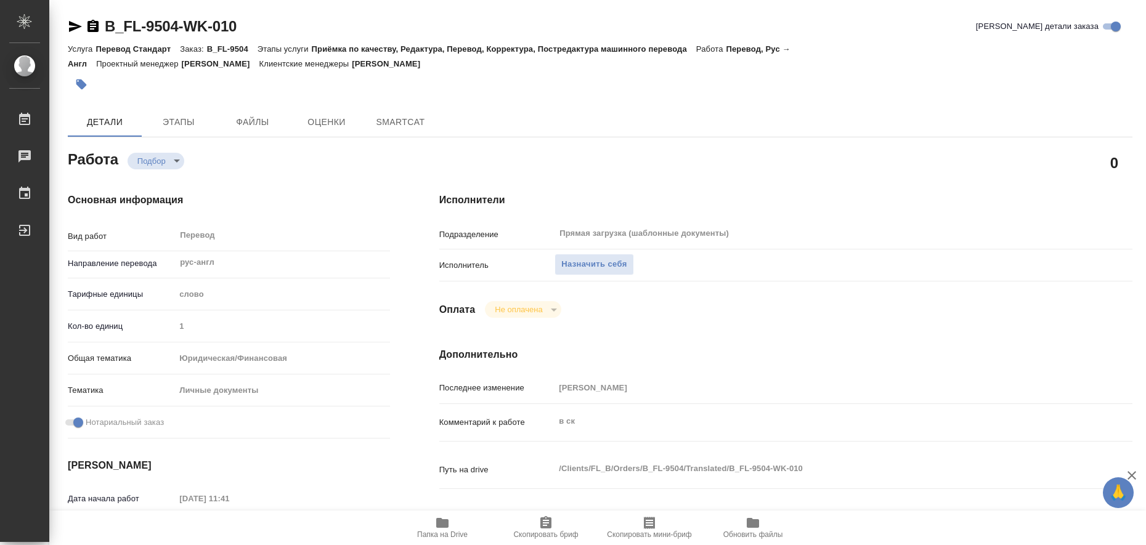
type textarea "x"
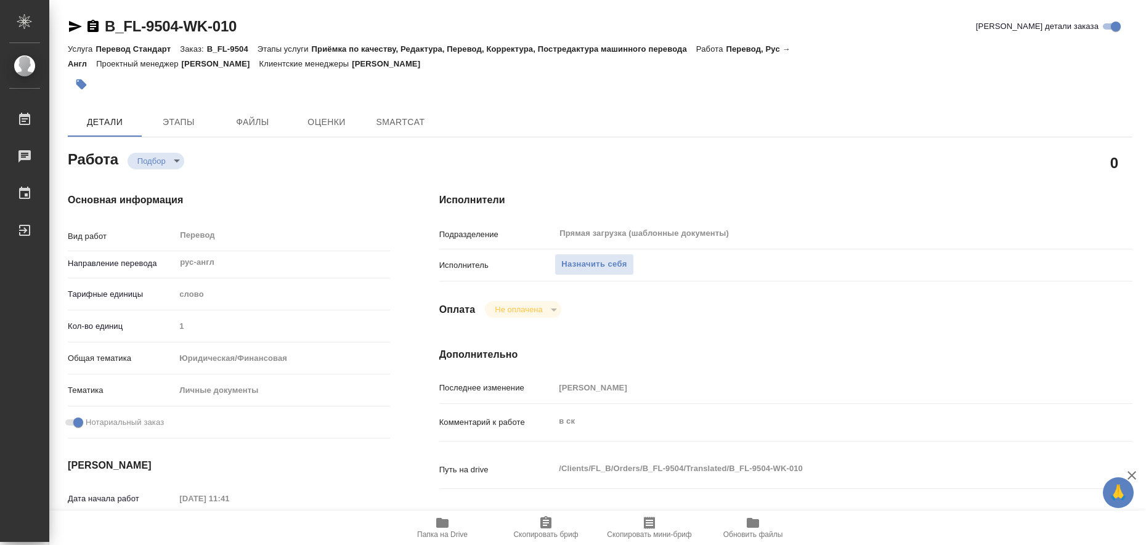
type textarea "x"
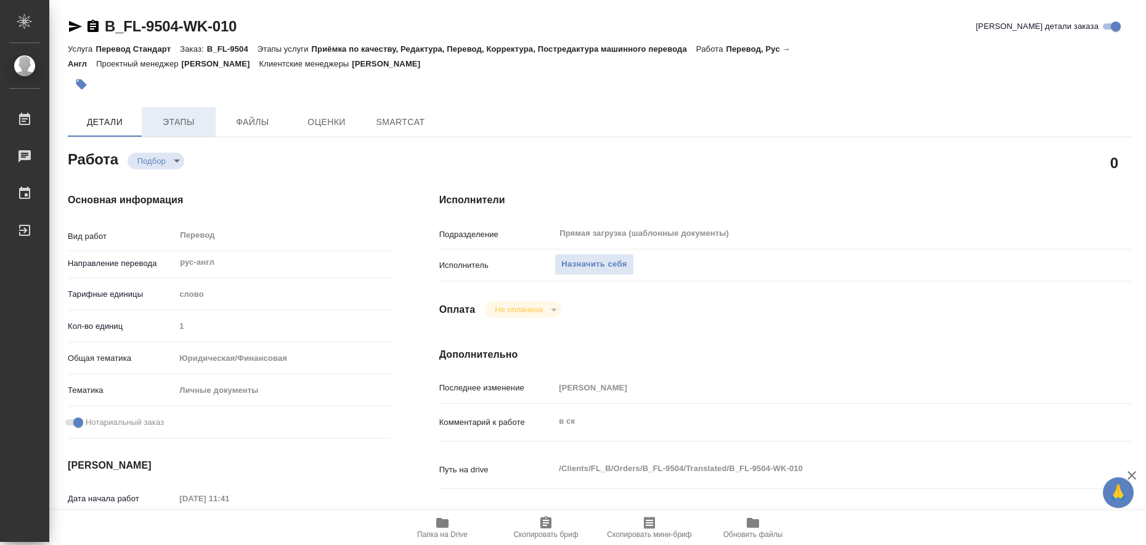
type textarea "x"
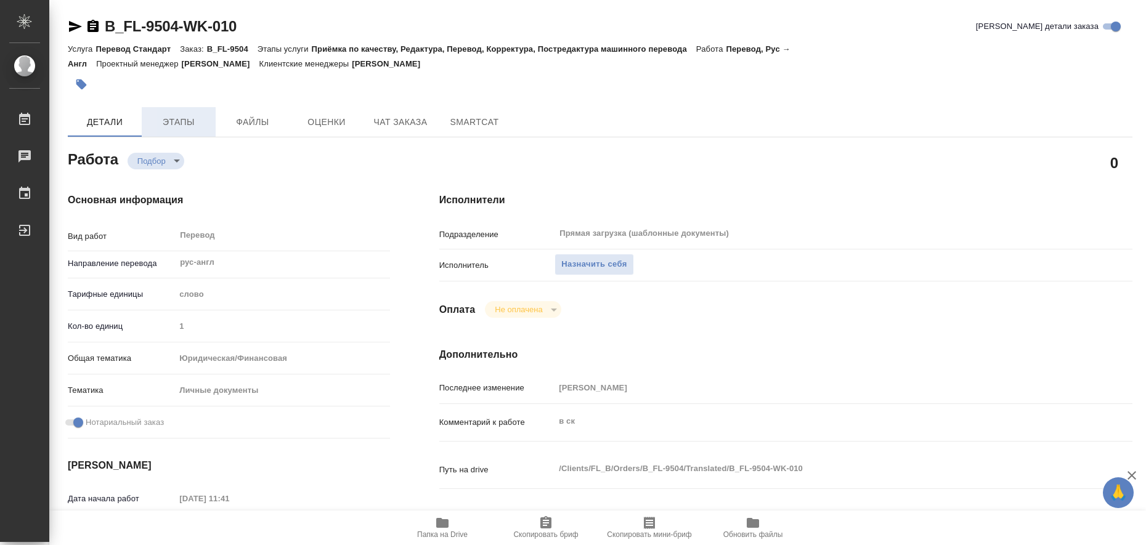
click at [185, 123] on span "Этапы" at bounding box center [178, 122] width 59 height 15
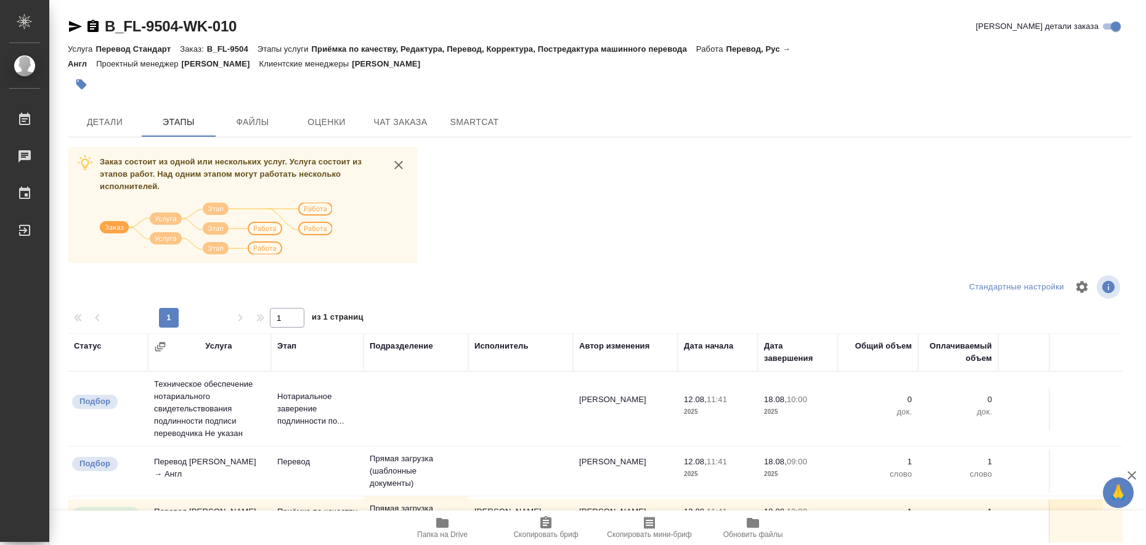
scroll to position [97, 0]
